Goal: Information Seeking & Learning: Check status

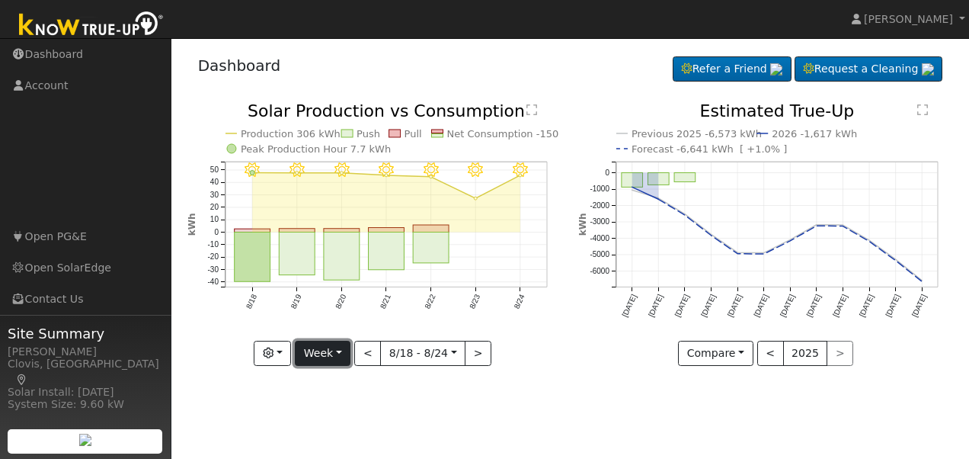
click at [327, 348] on button "Week" at bounding box center [323, 354] width 56 height 26
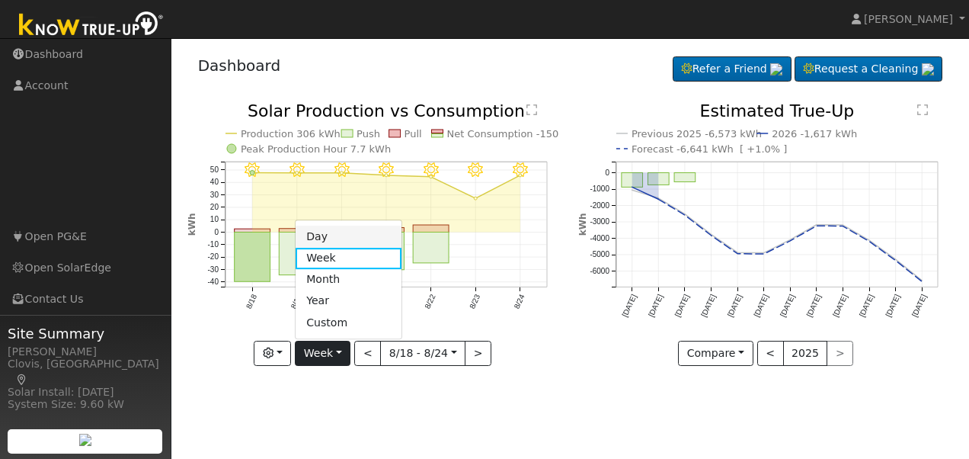
click at [331, 239] on link "Day" at bounding box center [349, 236] width 106 height 21
type input "[DATE]"
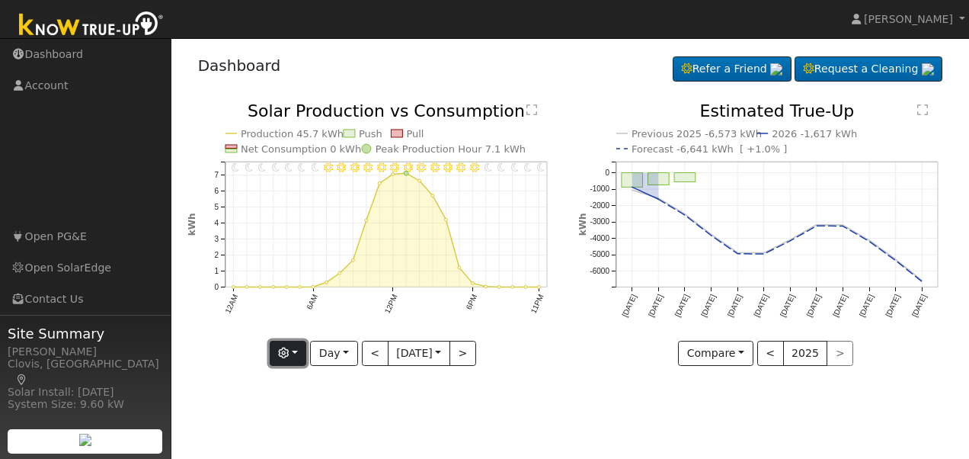
click at [296, 357] on button "button" at bounding box center [288, 354] width 37 height 26
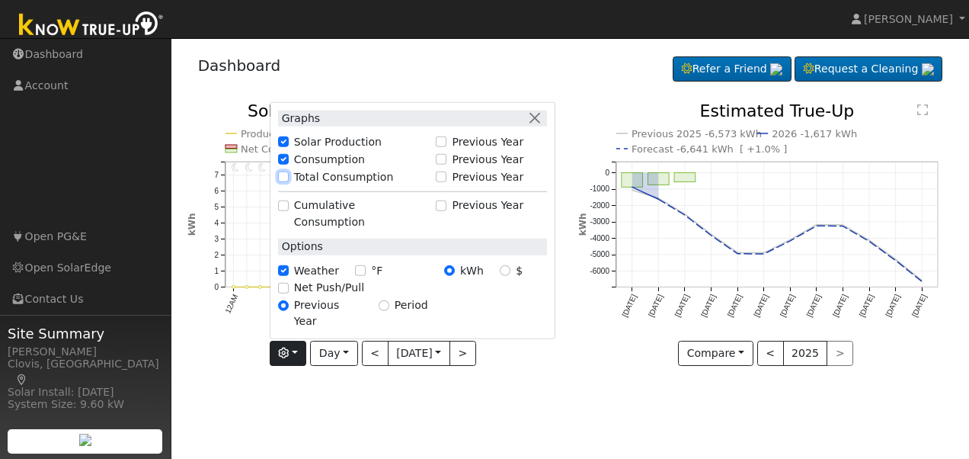
click at [285, 182] on input "Total Consumption" at bounding box center [283, 176] width 11 height 11
checkbox input "true"
click at [401, 400] on div "User Profile First name Last name Email Email Notifications No Emails No Emails…" at bounding box center [570, 248] width 798 height 421
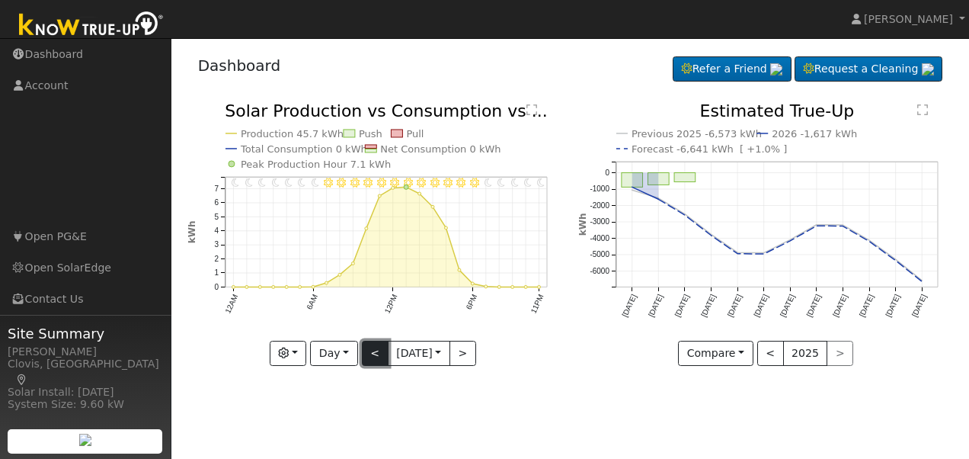
click at [374, 351] on button "<" at bounding box center [375, 354] width 27 height 26
click at [369, 354] on button "<" at bounding box center [375, 354] width 27 height 26
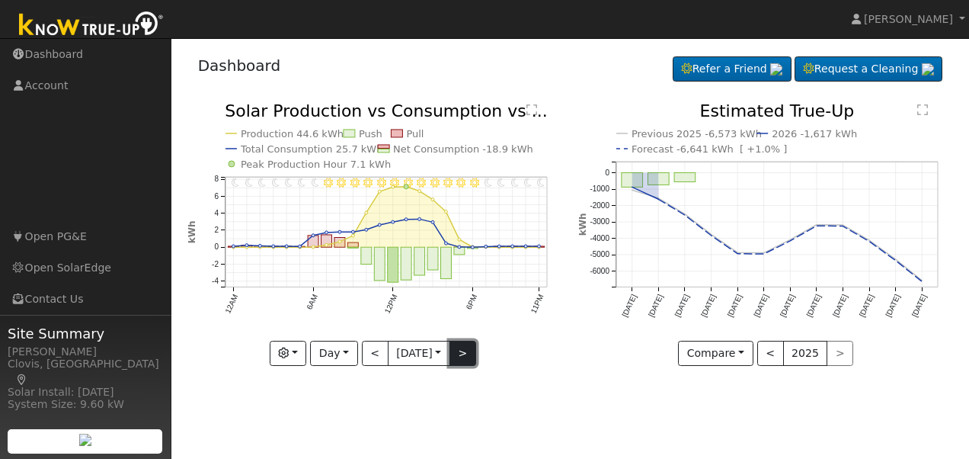
click at [463, 352] on button ">" at bounding box center [463, 354] width 27 height 26
type input "[DATE]"
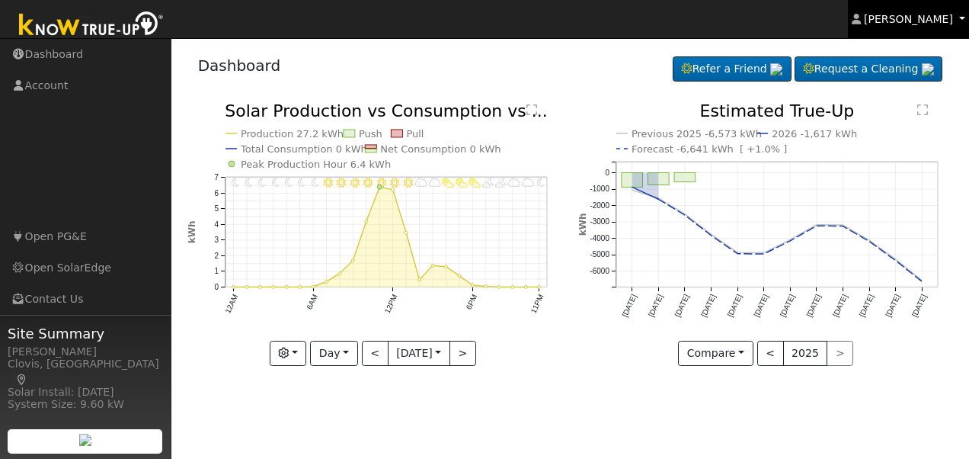
click at [922, 21] on span "[PERSON_NAME]" at bounding box center [908, 19] width 89 height 12
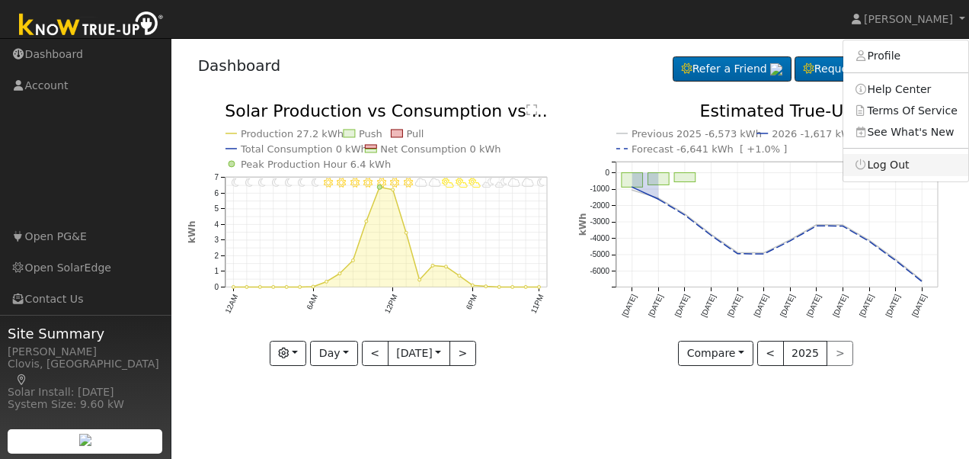
click at [896, 168] on link "Log Out" at bounding box center [906, 164] width 125 height 21
